Goal: Book appointment/travel/reservation

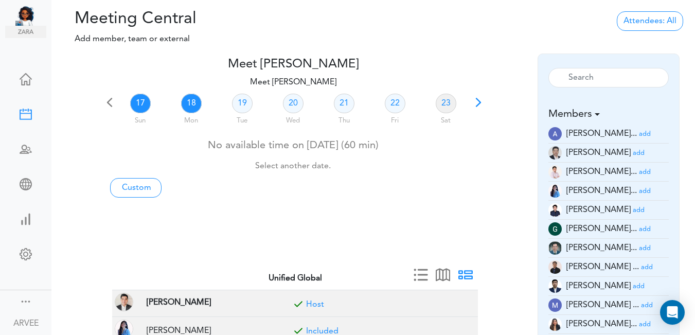
click at [193, 103] on link "18" at bounding box center [191, 104] width 21 height 20
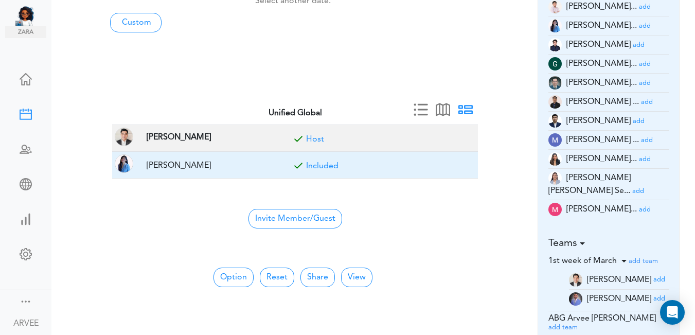
scroll to position [164, 0]
drag, startPoint x: 459, startPoint y: 161, endPoint x: 394, endPoint y: 51, distance: 127.7
click at [458, 161] on button "button" at bounding box center [463, 164] width 14 height 9
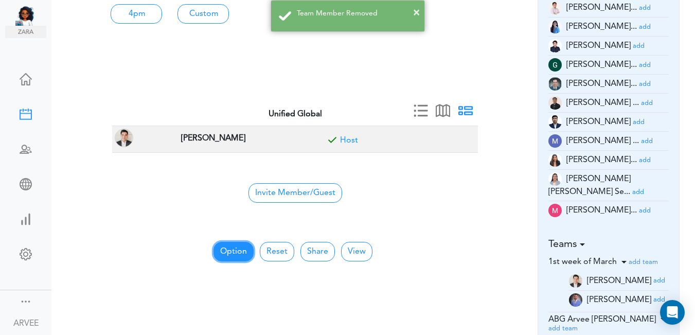
click at [228, 252] on button "Option" at bounding box center [233, 252] width 40 height 20
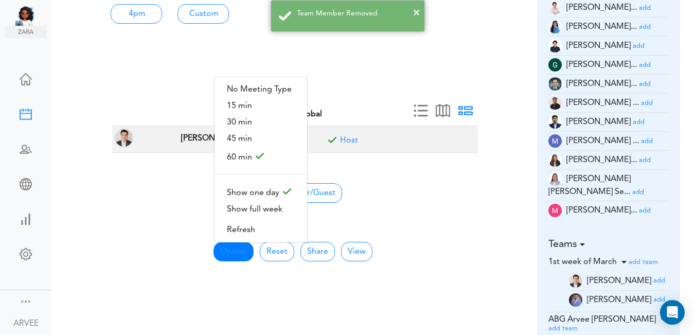
click at [253, 118] on span "30 min" at bounding box center [261, 122] width 93 height 16
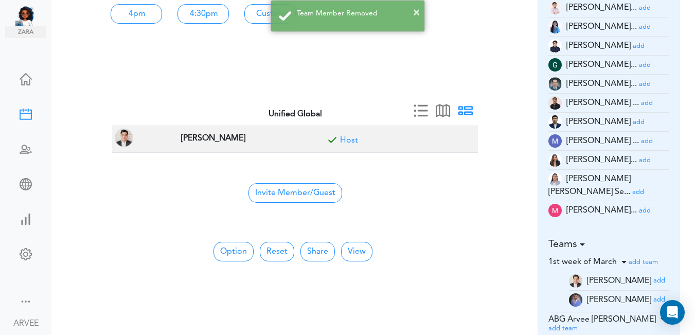
scroll to position [0, 0]
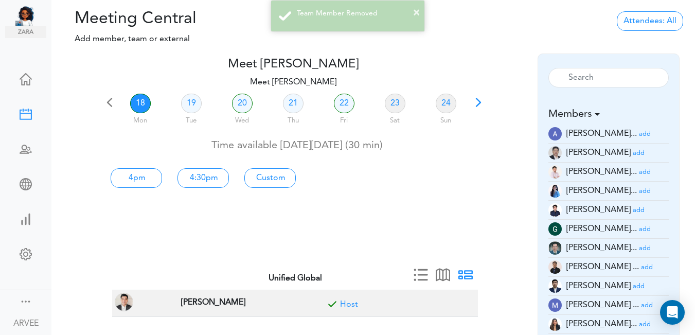
click at [136, 100] on link "18" at bounding box center [140, 104] width 21 height 20
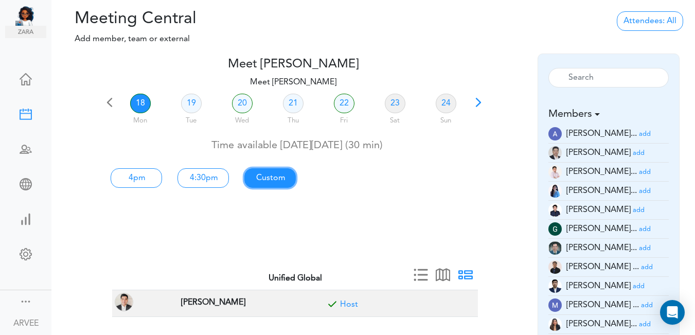
click at [162, 173] on link "Custom" at bounding box center [136, 178] width 51 height 20
type input "Meet [PERSON_NAME]"
type input "[URL][DOMAIN_NAME][SECURITY_DATA]"
type input "[DATE]T16:00"
type input "[DATE]T16:30"
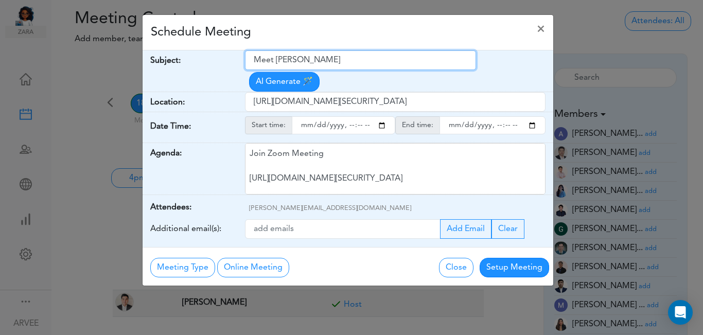
drag, startPoint x: 253, startPoint y: 59, endPoint x: 328, endPoint y: 59, distance: 75.1
click at [376, 67] on input "Meet [PERSON_NAME]" at bounding box center [360, 60] width 231 height 20
paste input "[PERSON_NAME] proposal"
click at [255, 60] on input "[PERSON_NAME] proposal" at bounding box center [360, 60] width 231 height 20
click at [301, 60] on input "Re: Ccollin mazgaloff proposal" at bounding box center [360, 60] width 231 height 20
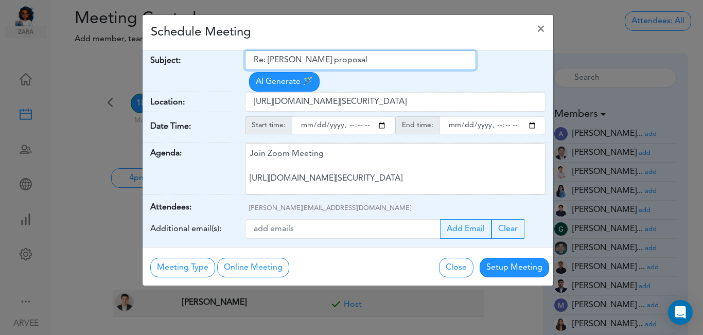
click at [337, 60] on input "Re: [PERSON_NAME] proposal" at bounding box center [360, 60] width 231 height 20
type input "Re: Ccollin Mazgaloff Proposal"
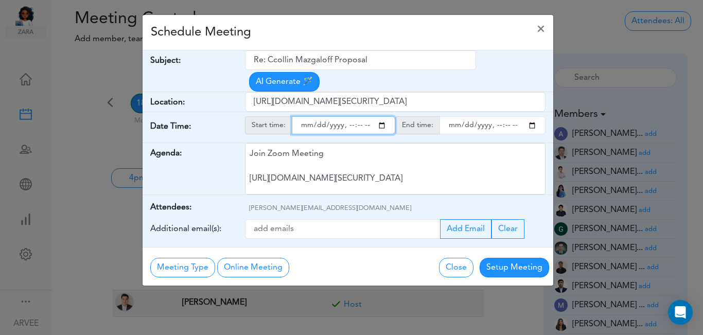
click at [379, 116] on input "starttime" at bounding box center [343, 125] width 103 height 18
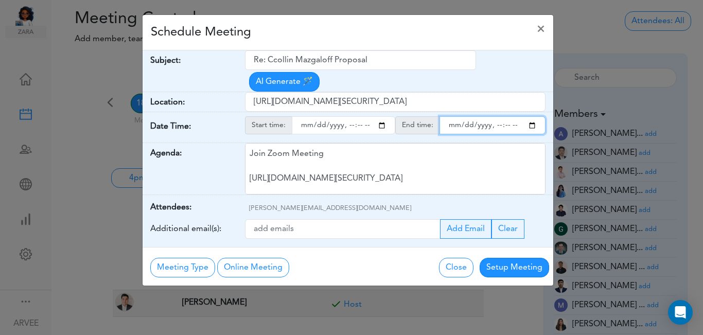
type input "[DATE]T20:00"
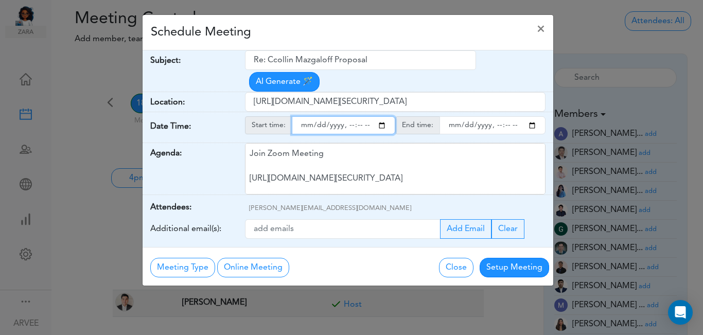
click at [532, 116] on input "endtime" at bounding box center [492, 125] width 106 height 18
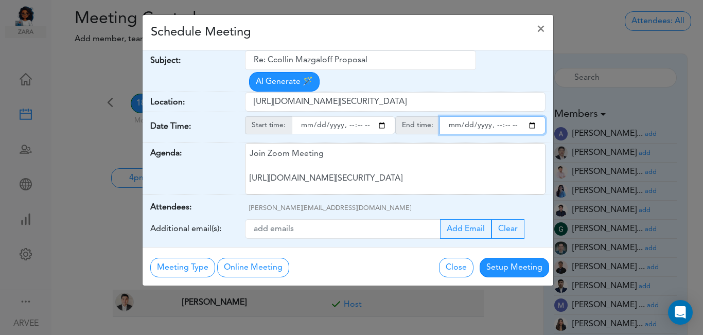
click at [530, 116] on input "endtime" at bounding box center [492, 125] width 106 height 18
click at [506, 116] on input "endtime" at bounding box center [492, 125] width 106 height 18
type input "[DATE]T21:00"
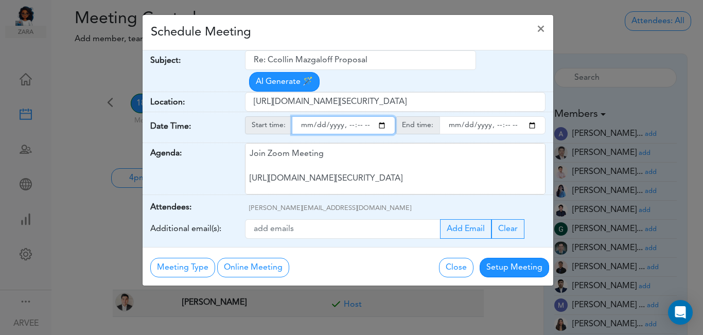
click at [380, 116] on input "starttime" at bounding box center [343, 125] width 103 height 18
click at [358, 116] on input "starttime" at bounding box center [343, 125] width 103 height 18
type input "[DATE]T20:30"
click at [397, 38] on div "Schedule Meeting ×" at bounding box center [347, 32] width 410 height 35
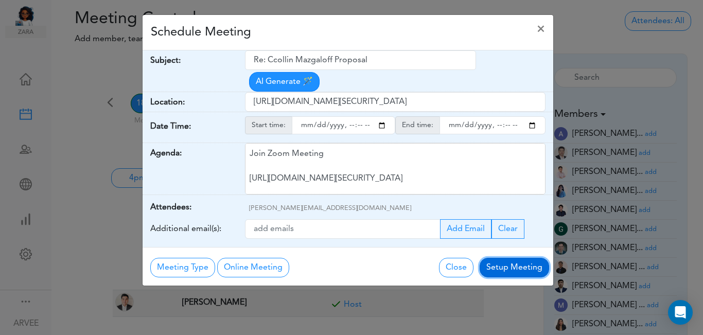
click at [516, 258] on button "Setup Meeting" at bounding box center [513, 268] width 69 height 20
